Goal: Transaction & Acquisition: Purchase product/service

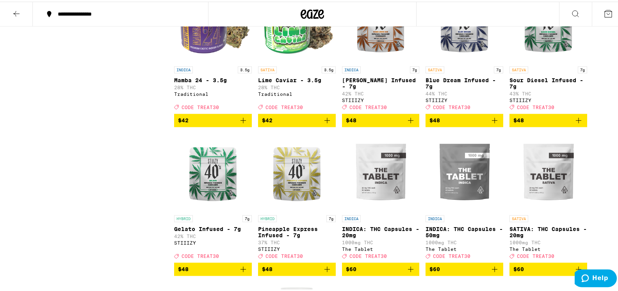
scroll to position [3263, 0]
